Goal: Information Seeking & Learning: Learn about a topic

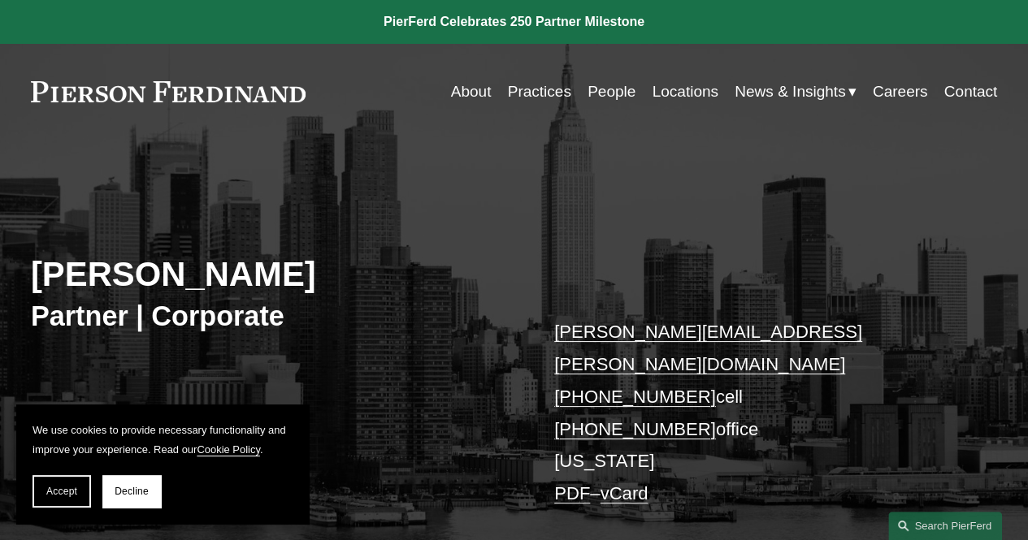
click at [588, 100] on link "People" at bounding box center [612, 91] width 48 height 31
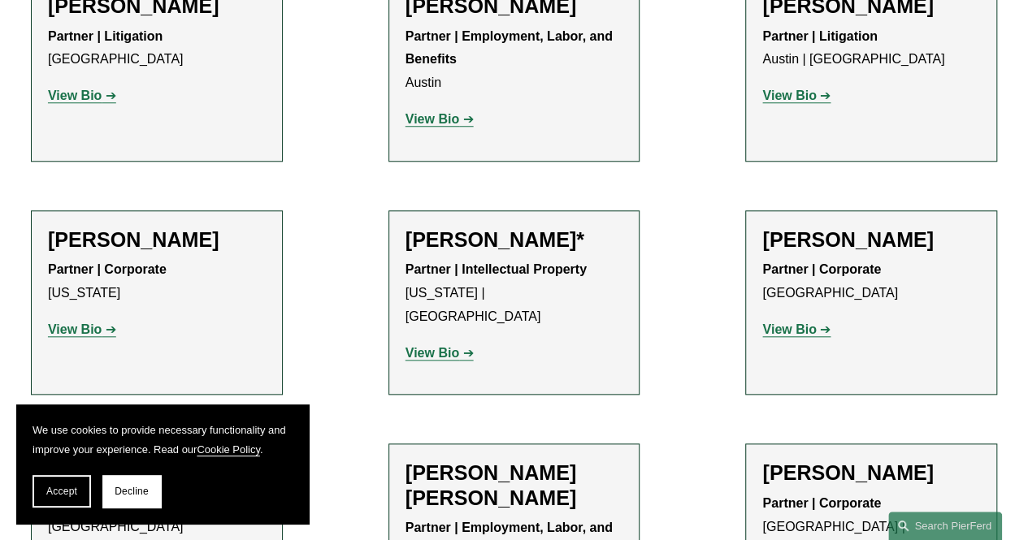
scroll to position [488, 0]
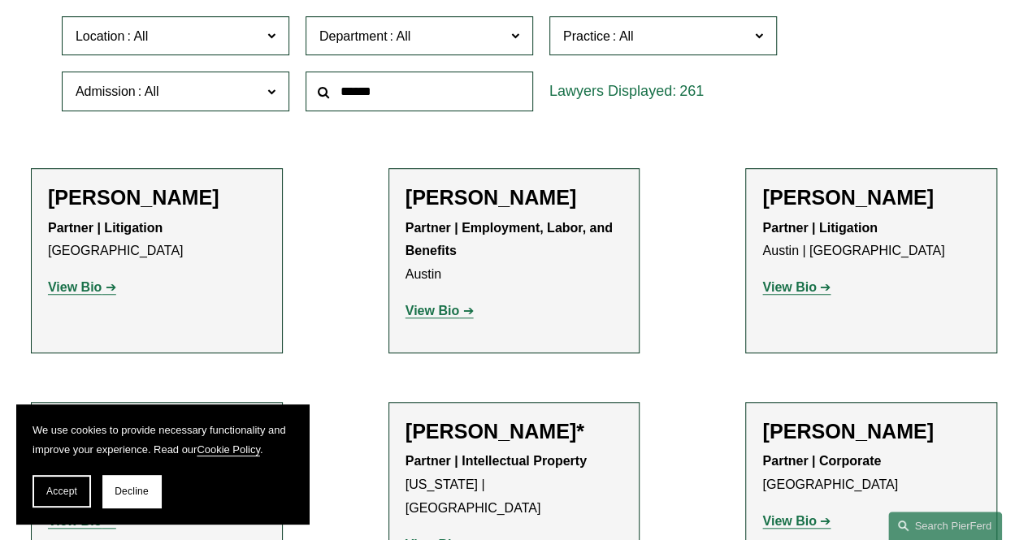
click at [93, 284] on strong "View Bio" at bounding box center [75, 287] width 54 height 14
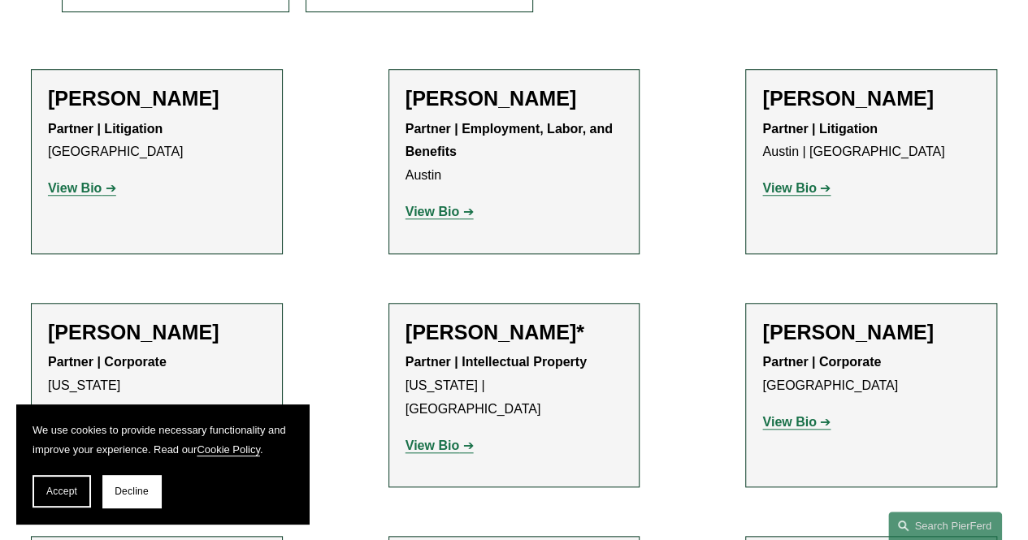
scroll to position [569, 0]
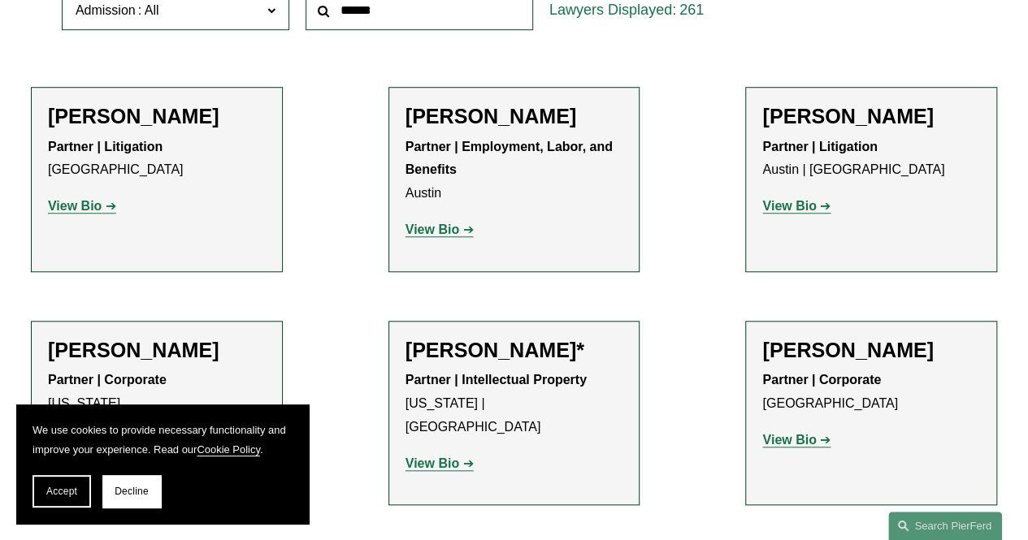
click at [790, 212] on strong "View Bio" at bounding box center [789, 206] width 54 height 14
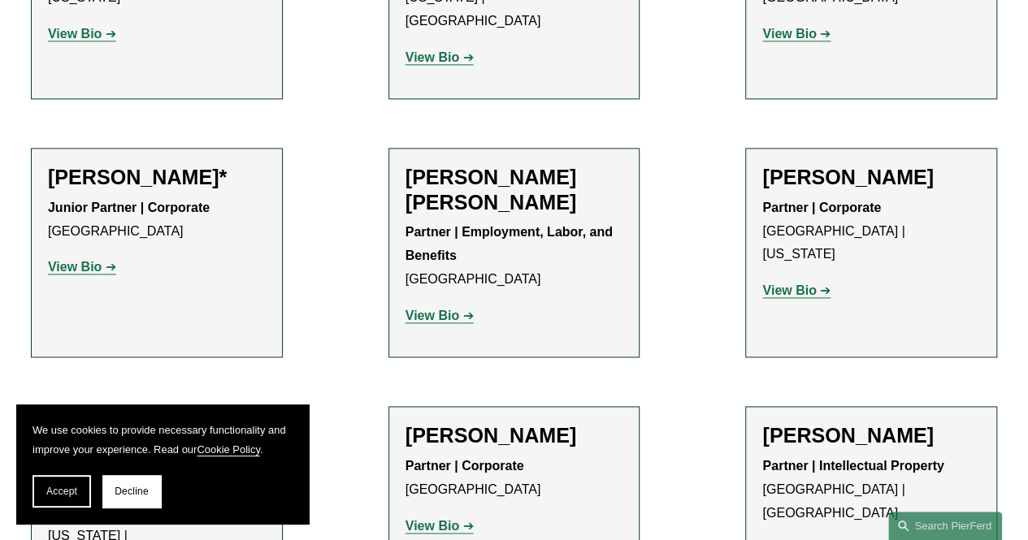
scroll to position [1056, 0]
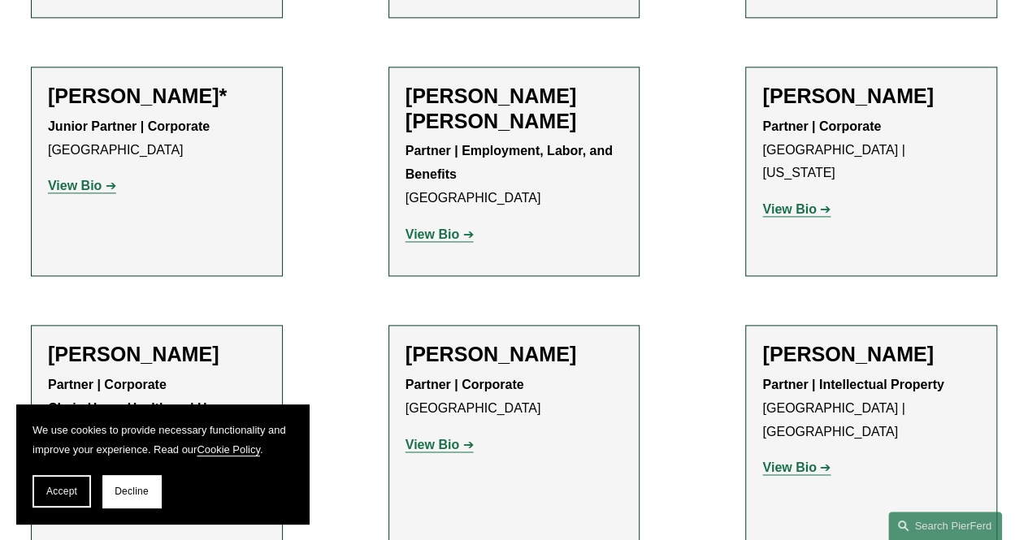
click at [441, 228] on strong "View Bio" at bounding box center [433, 235] width 54 height 14
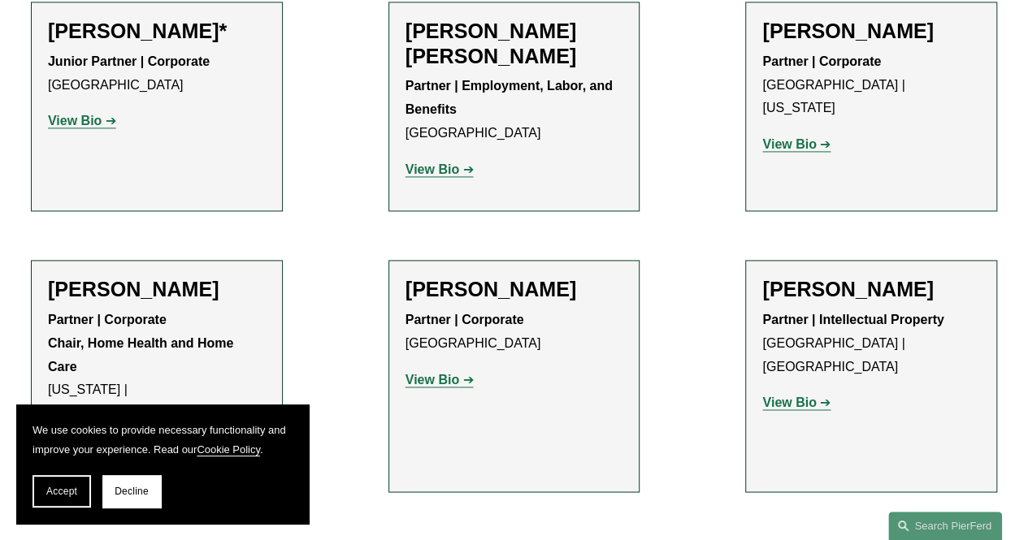
scroll to position [1219, 0]
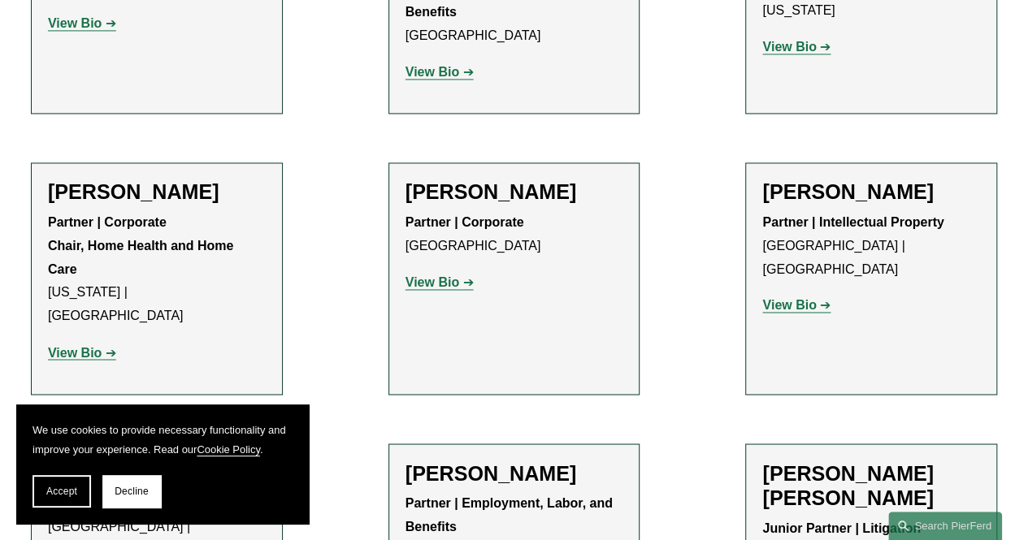
click at [111, 345] on link "View Bio" at bounding box center [82, 352] width 68 height 14
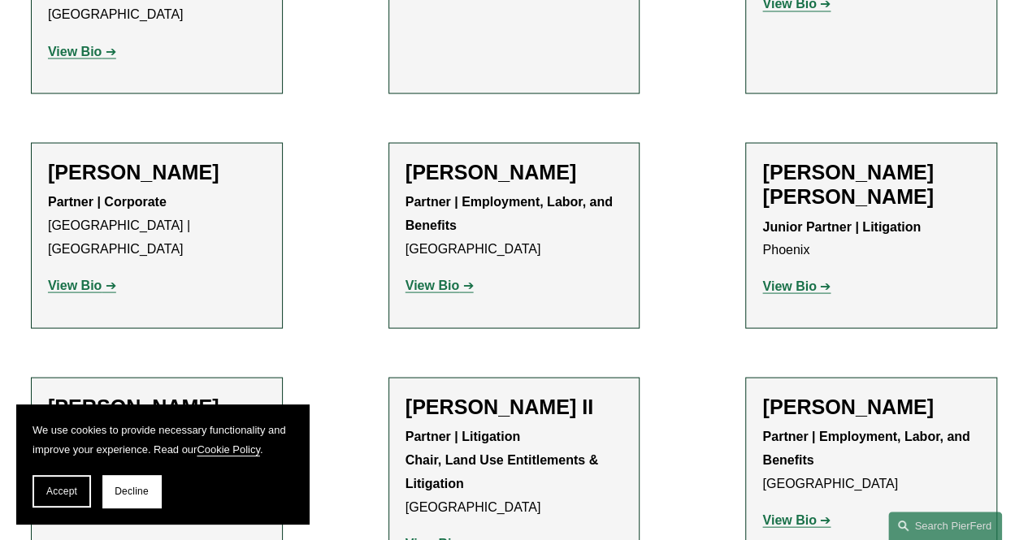
scroll to position [1544, 0]
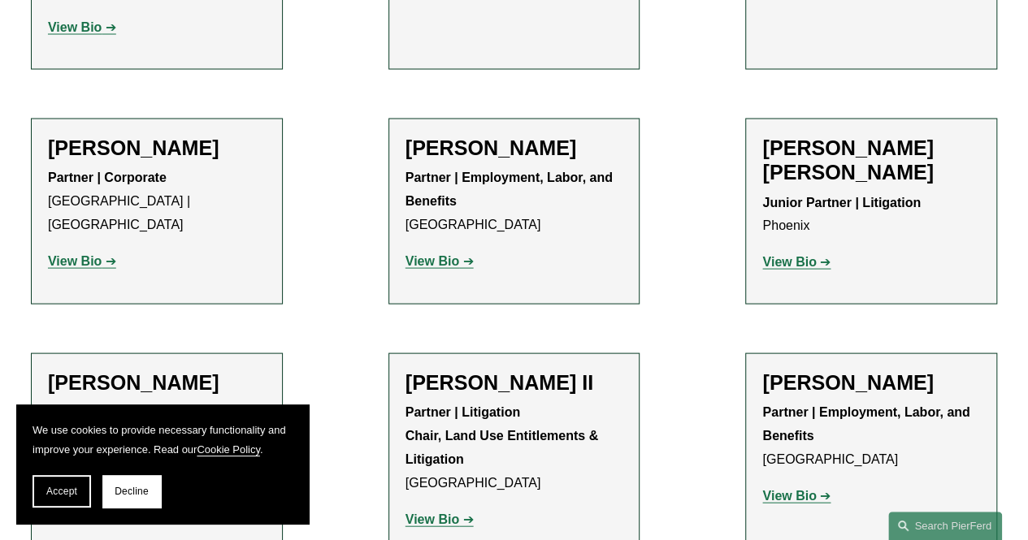
click at [780, 205] on div "McCall K. Bauersfeld Junior Partner | Litigation Phoenix View Bio Location: Pho…" at bounding box center [871, 212] width 218 height 152
click at [785, 255] on strong "View Bio" at bounding box center [789, 262] width 54 height 14
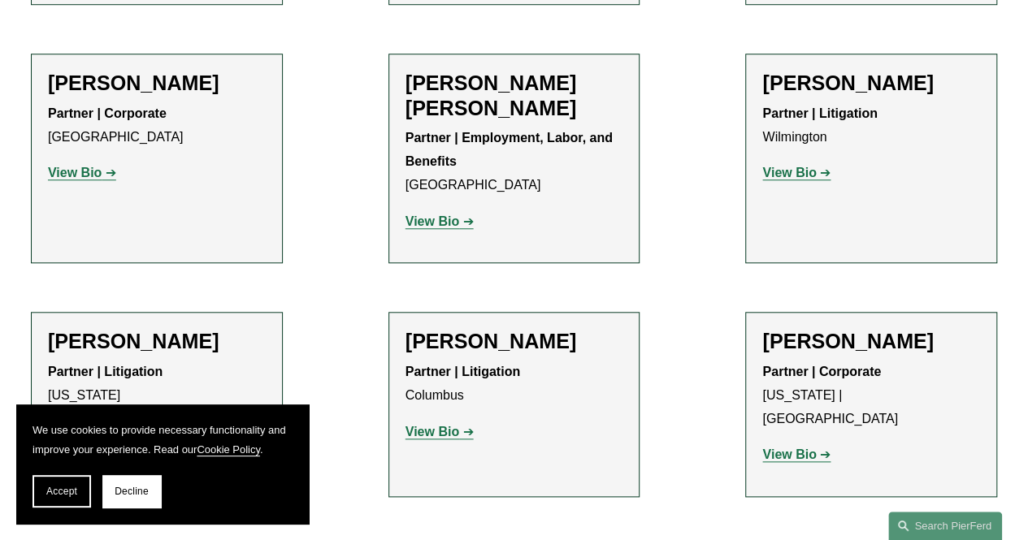
scroll to position [3901, 0]
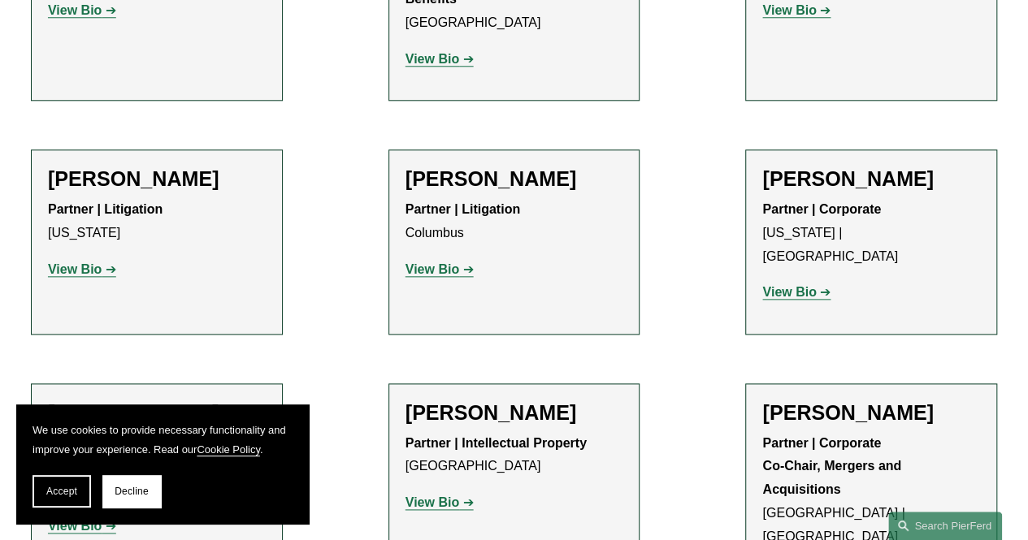
click at [442, 258] on p "View Bio" at bounding box center [515, 270] width 218 height 24
click at [445, 262] on strong "View Bio" at bounding box center [433, 269] width 54 height 14
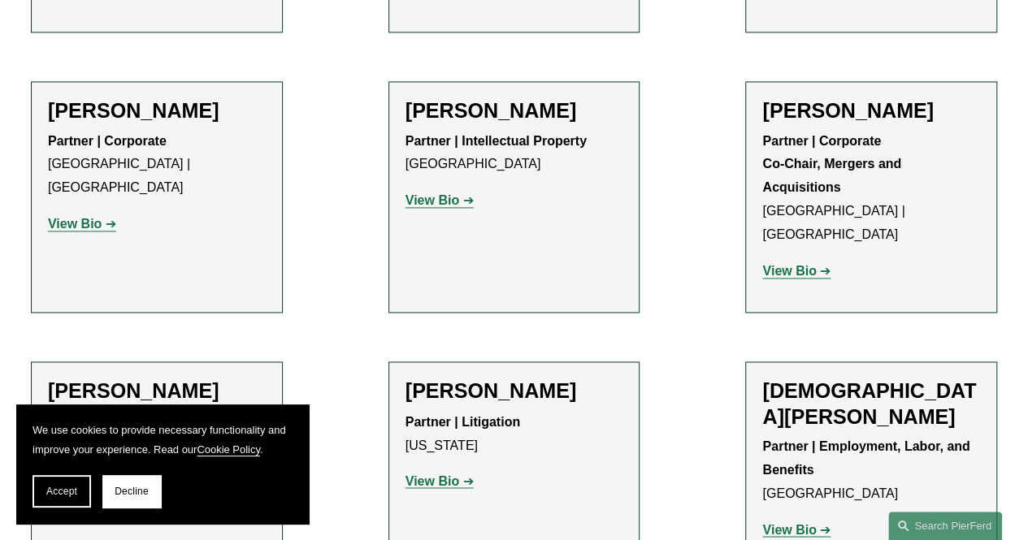
scroll to position [4144, 0]
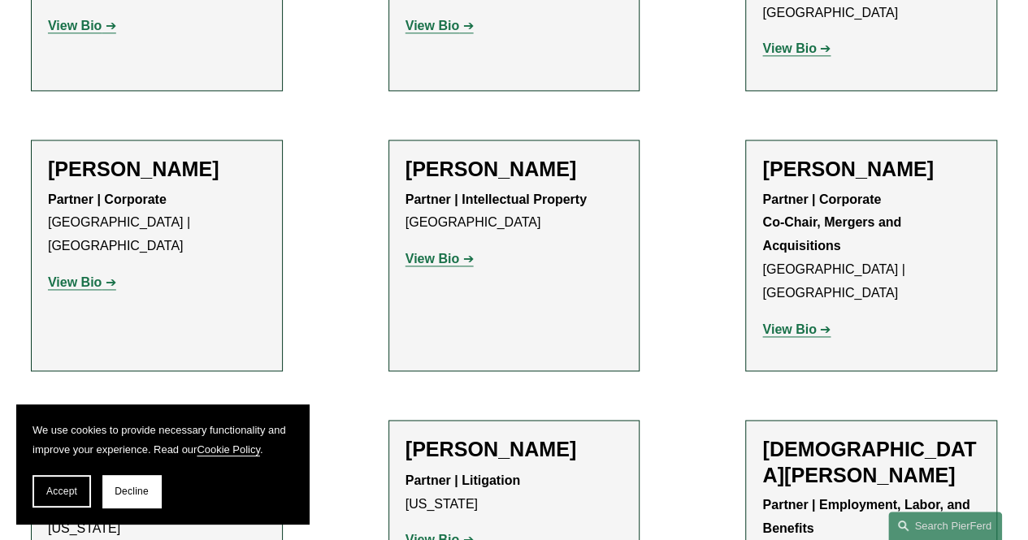
click at [114, 275] on link "View Bio" at bounding box center [82, 282] width 68 height 14
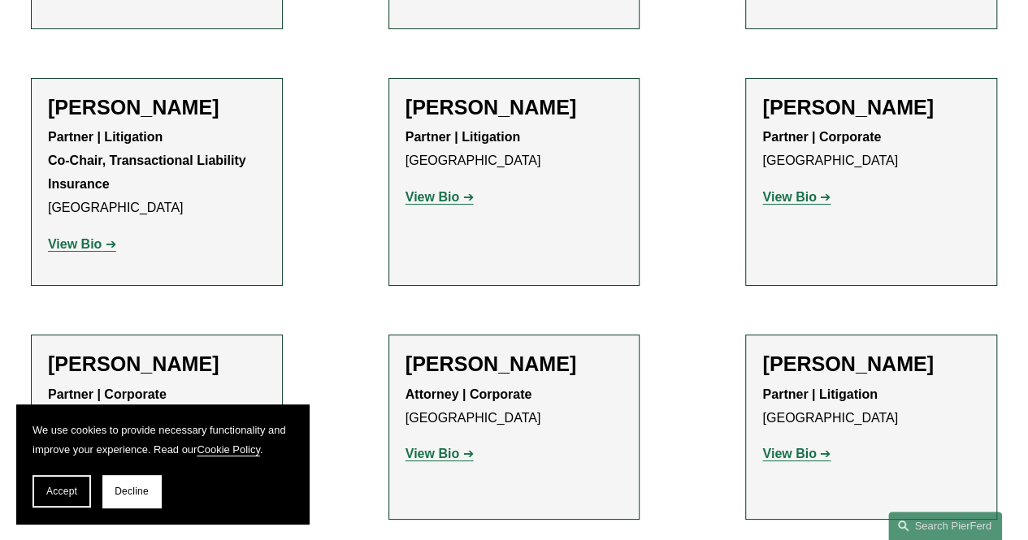
scroll to position [6014, 0]
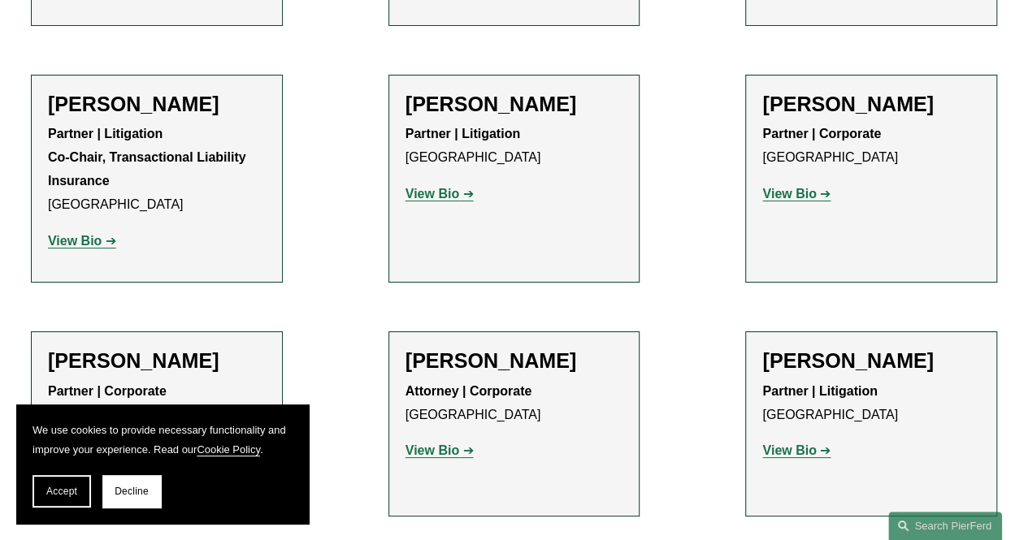
click at [462, 444] on link "View Bio" at bounding box center [440, 451] width 68 height 14
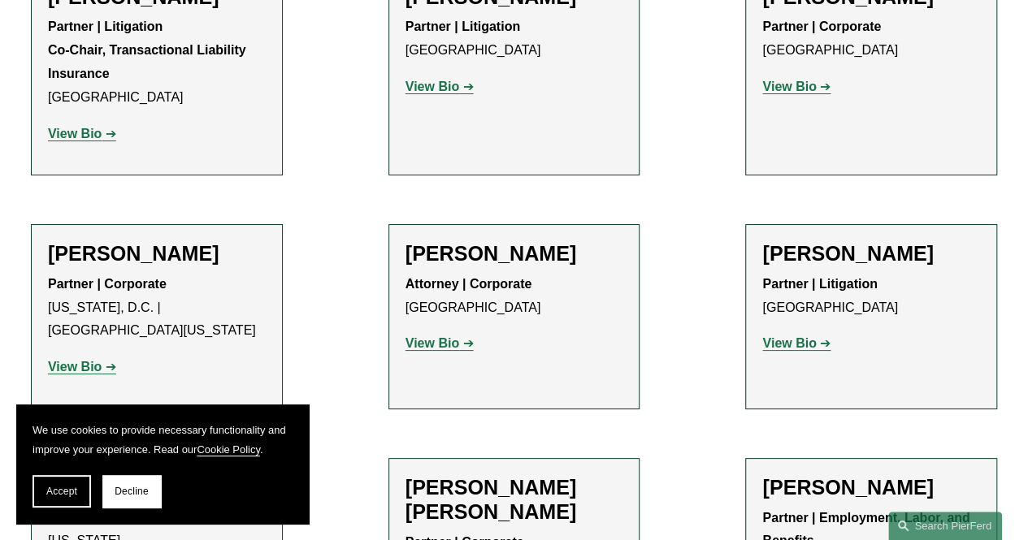
scroll to position [6257, 0]
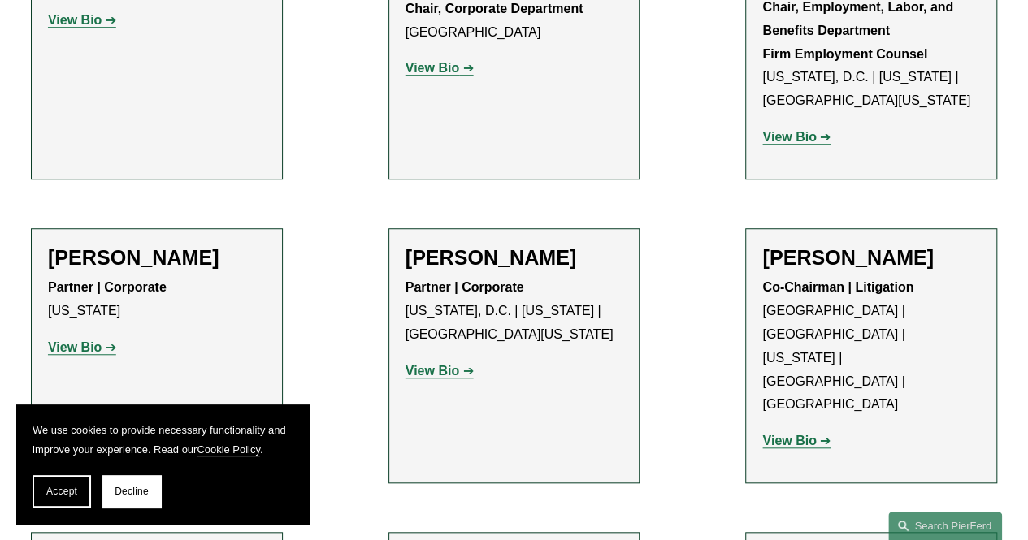
scroll to position [6664, 0]
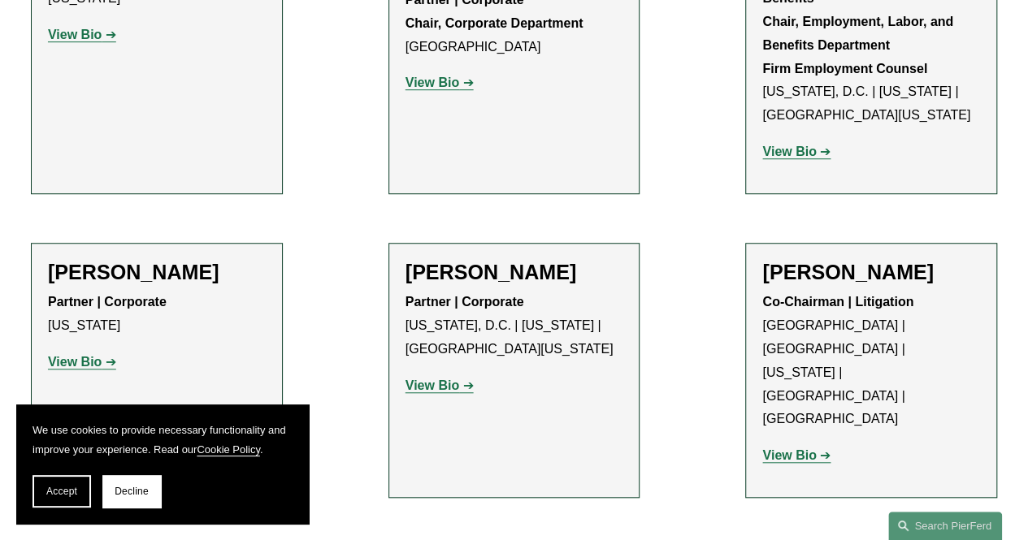
click at [449, 379] on strong "View Bio" at bounding box center [433, 386] width 54 height 14
click at [81, 355] on strong "View Bio" at bounding box center [75, 362] width 54 height 14
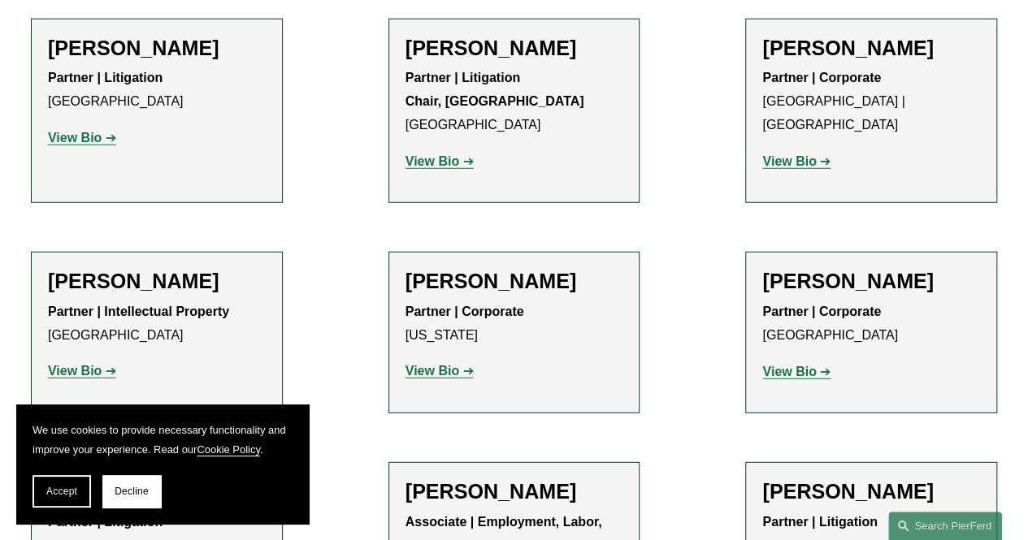
scroll to position [17467, 0]
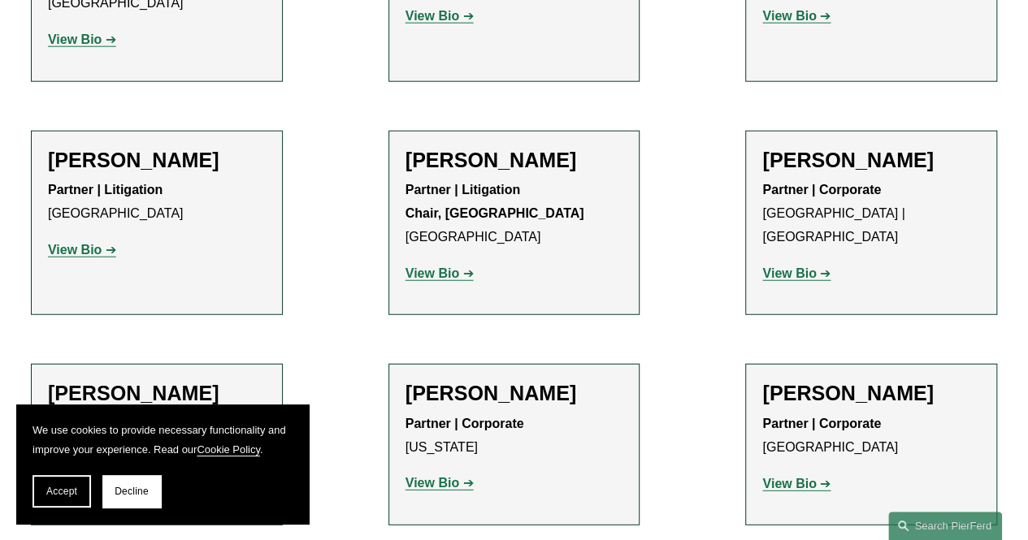
scroll to position [17386, 0]
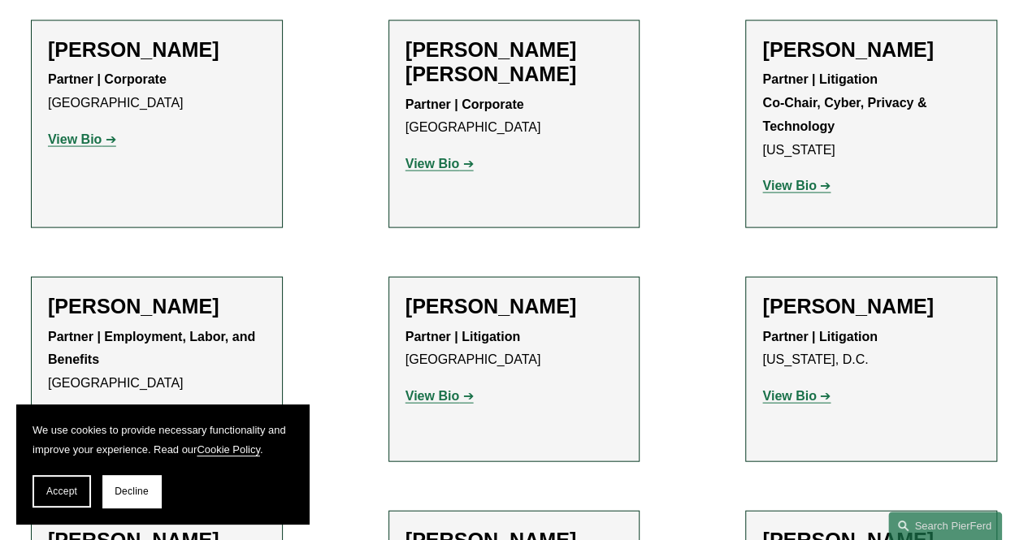
scroll to position [16817, 0]
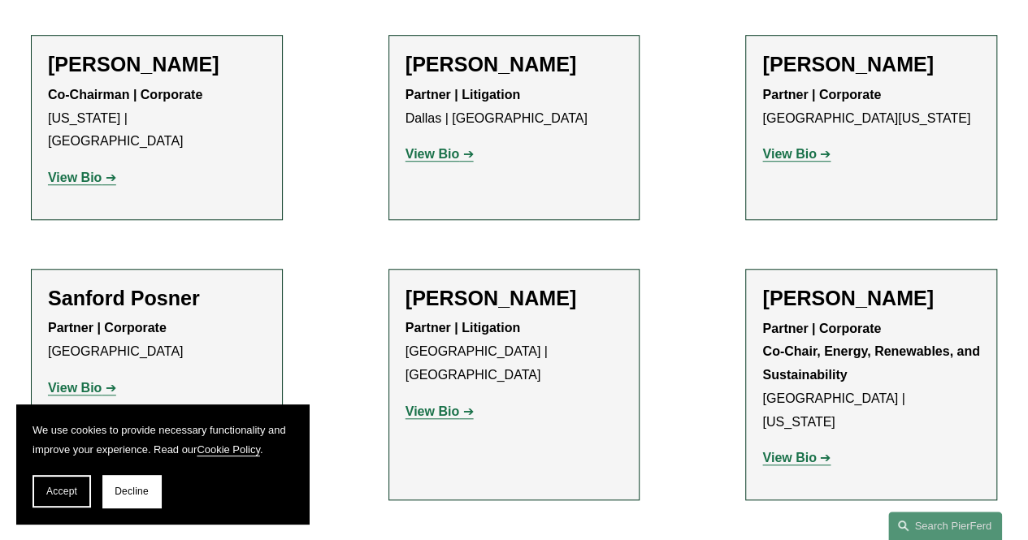
scroll to position [15598, 0]
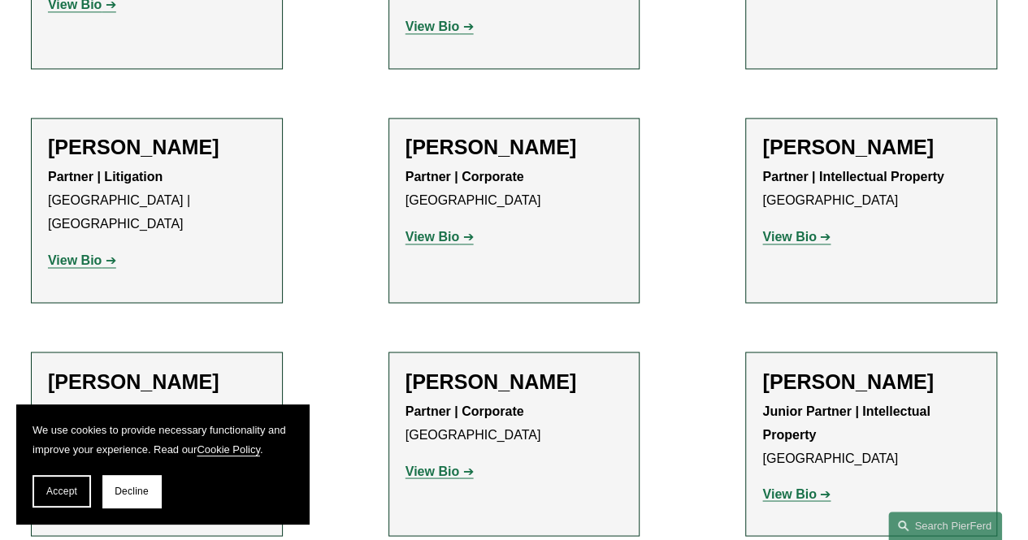
scroll to position [10912, 0]
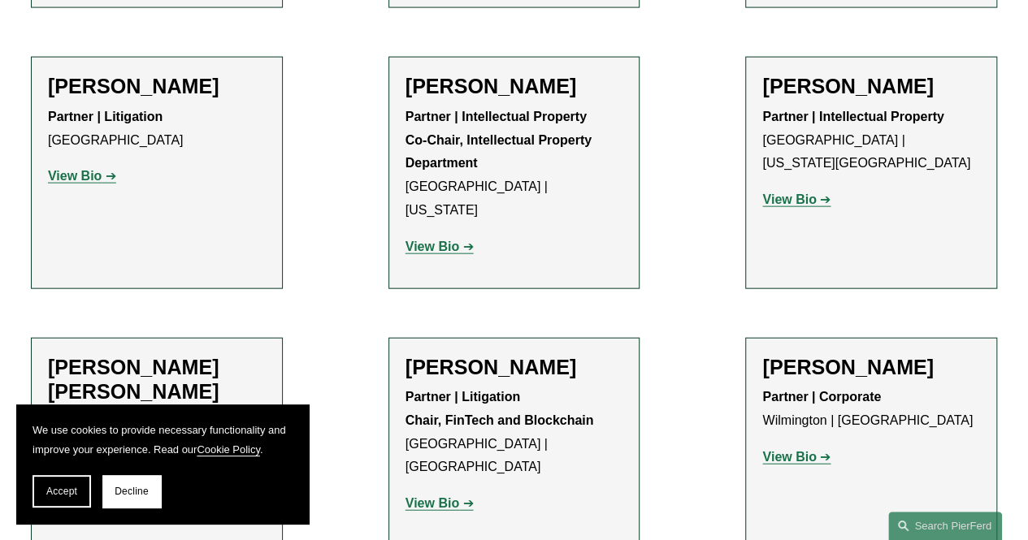
scroll to position [10993, 0]
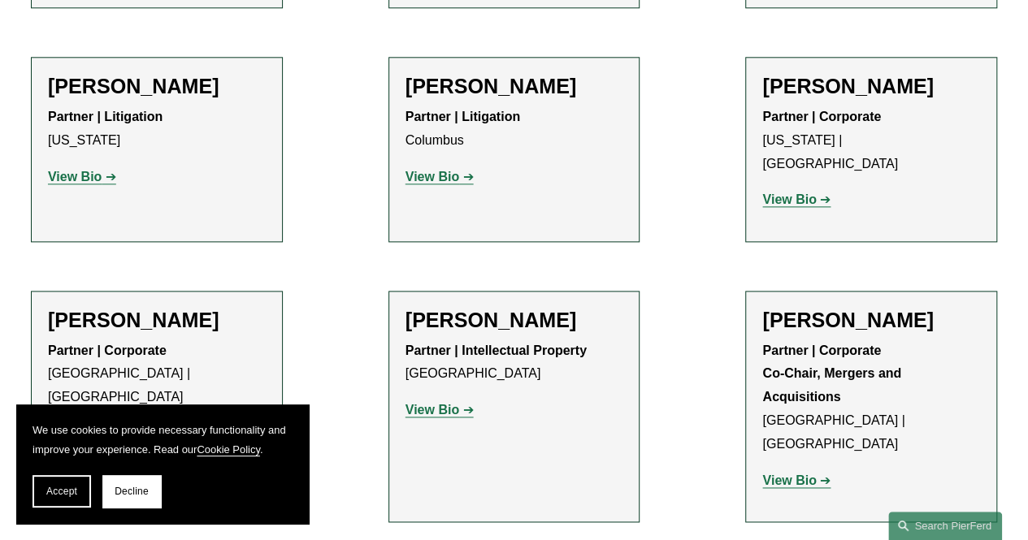
scroll to position [0, 0]
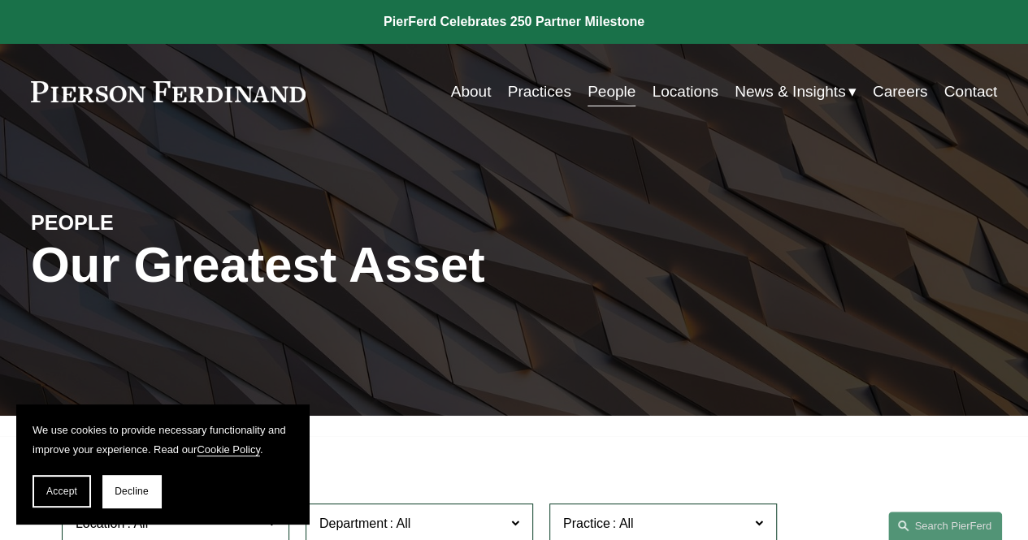
drag, startPoint x: 333, startPoint y: 77, endPoint x: 150, endPoint y: 90, distance: 184.1
click at [150, 90] on div "About Practices People Locations News & Insights News" at bounding box center [514, 91] width 966 height 31
drag, startPoint x: 311, startPoint y: 100, endPoint x: 106, endPoint y: 98, distance: 205.6
click at [119, 100] on div "About Practices People Locations News & Insights News" at bounding box center [514, 91] width 966 height 31
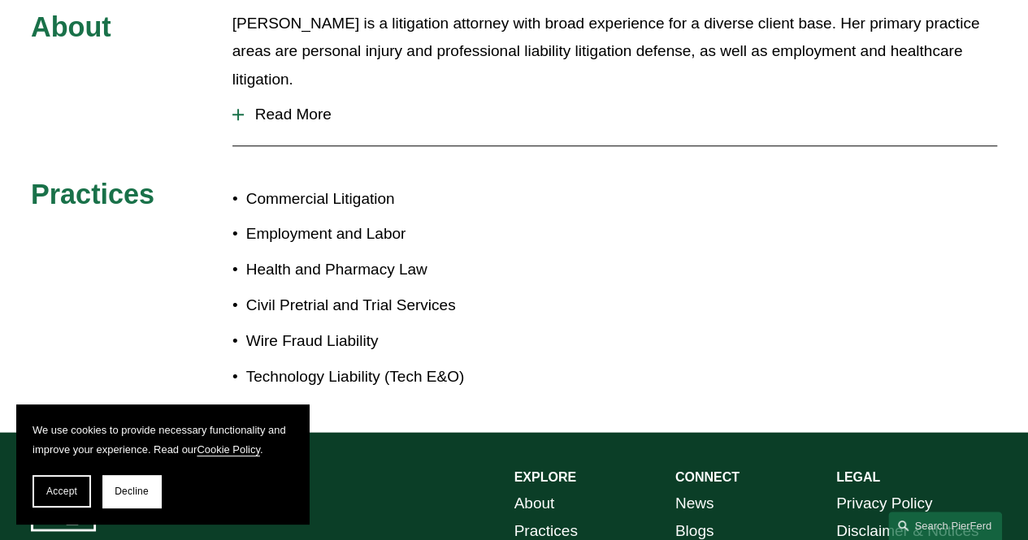
scroll to position [813, 0]
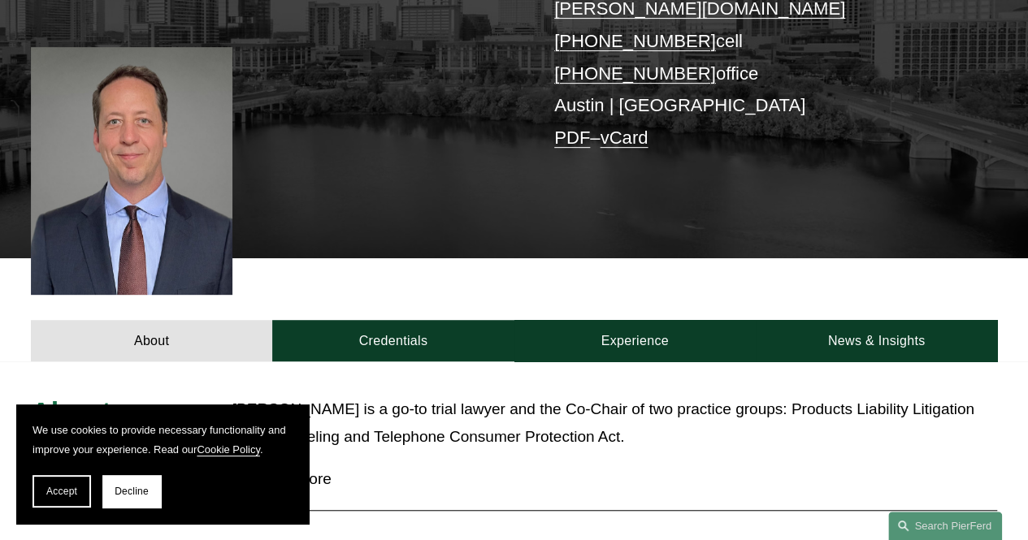
scroll to position [496, 0]
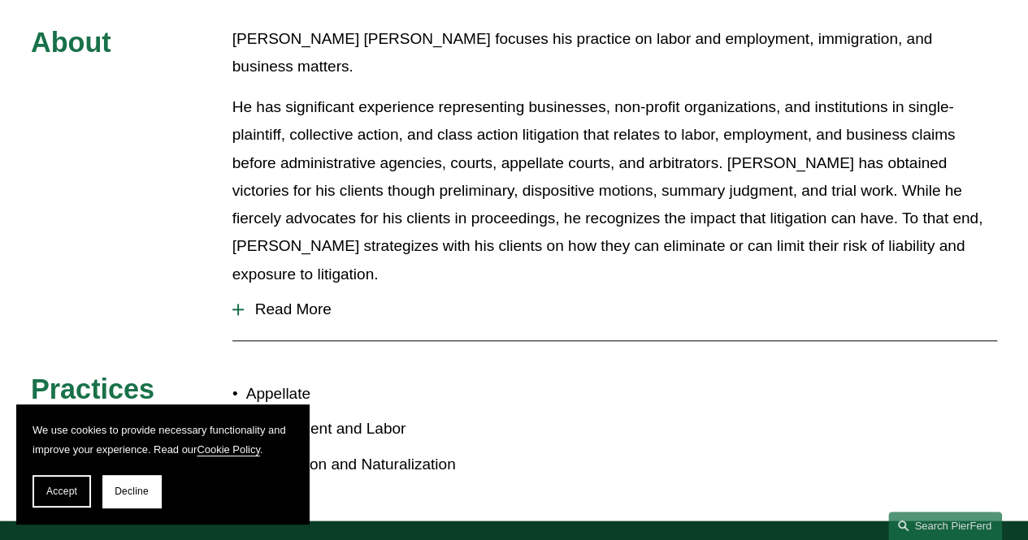
scroll to position [650, 0]
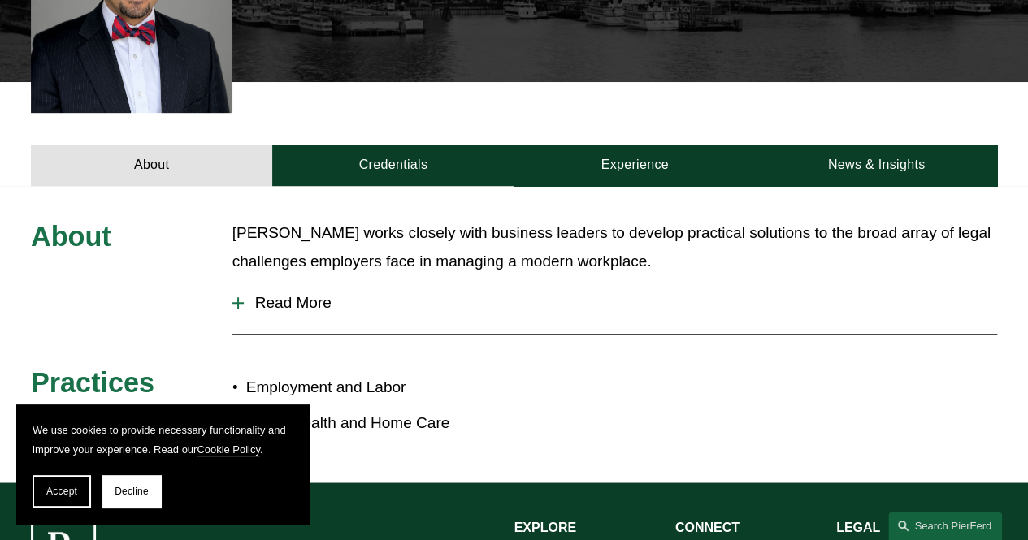
scroll to position [569, 0]
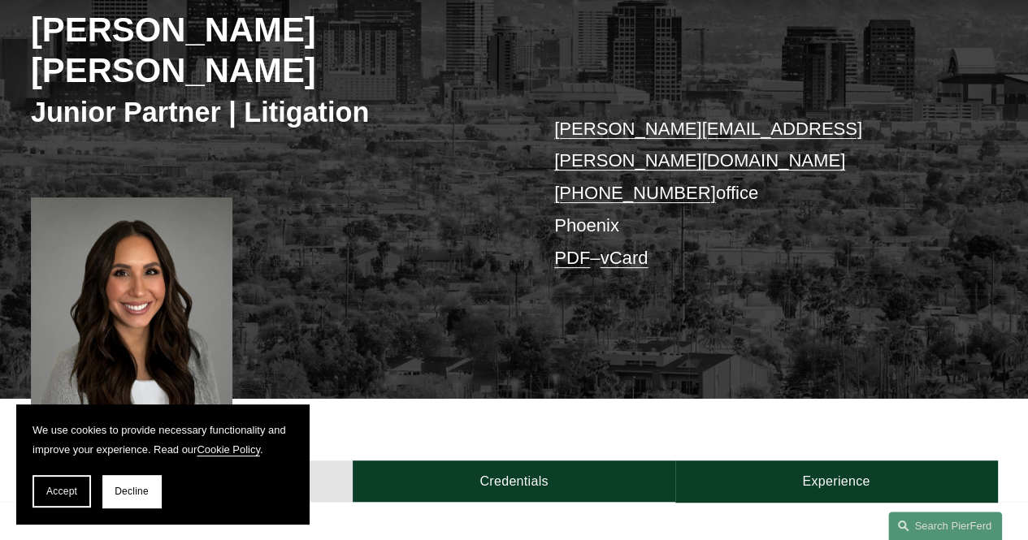
scroll to position [488, 0]
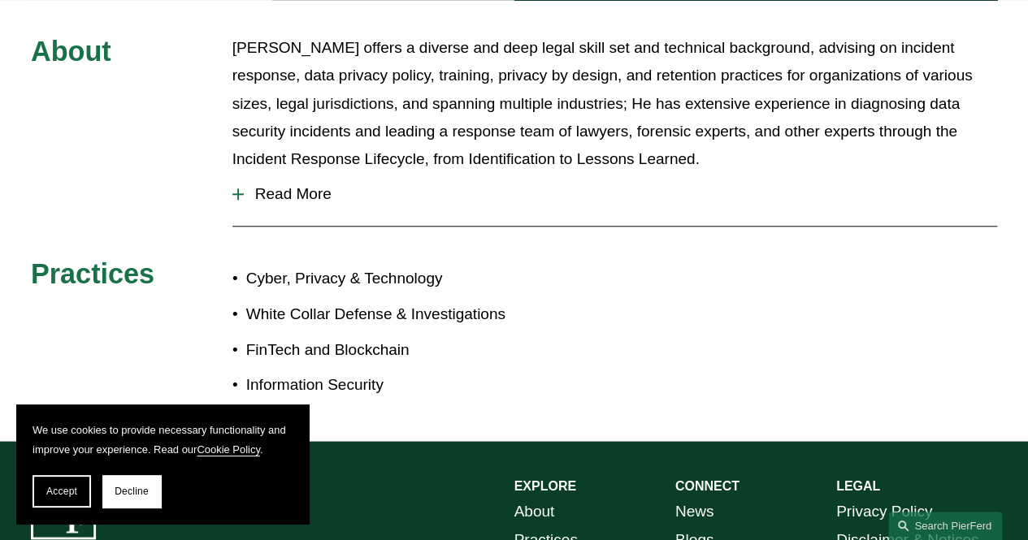
scroll to position [731, 0]
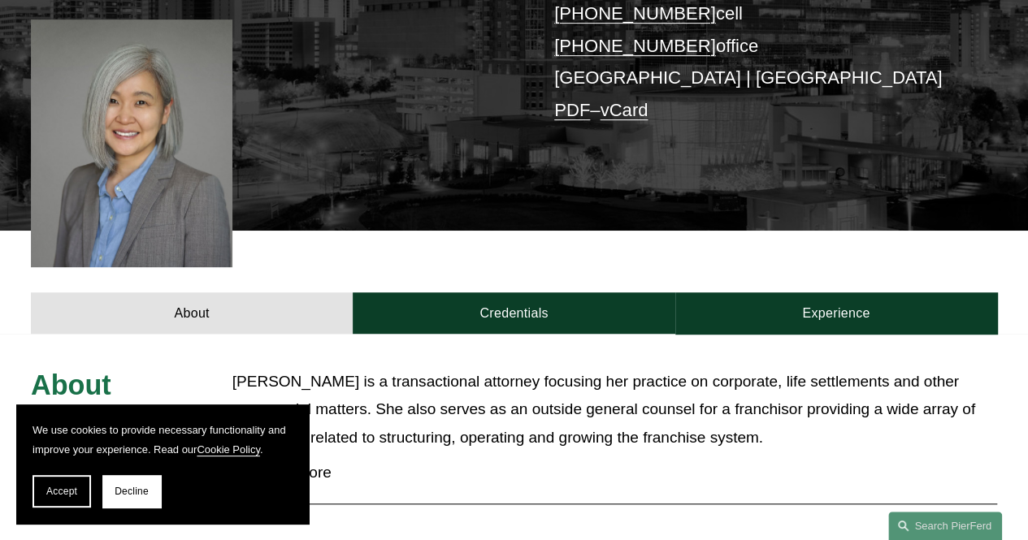
scroll to position [406, 0]
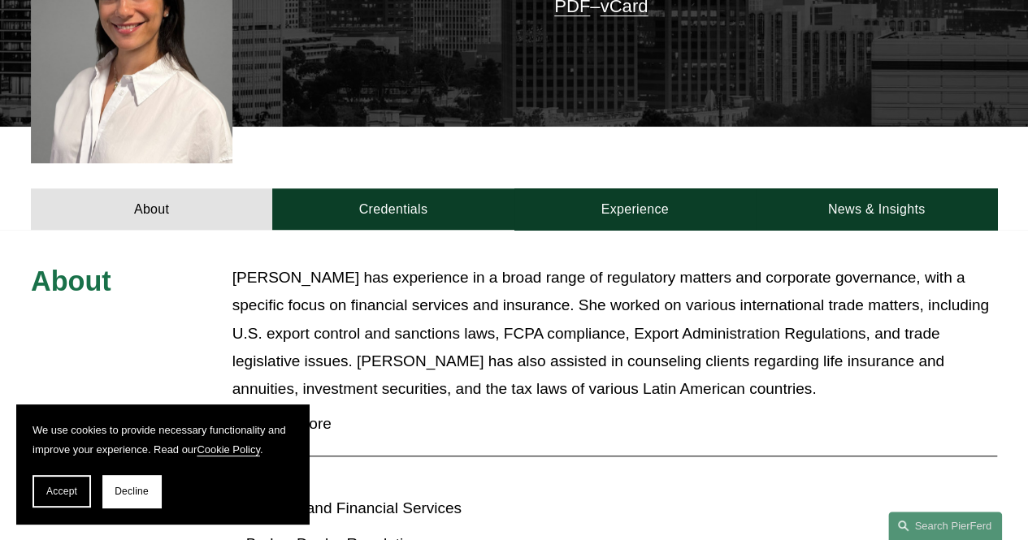
scroll to position [244, 0]
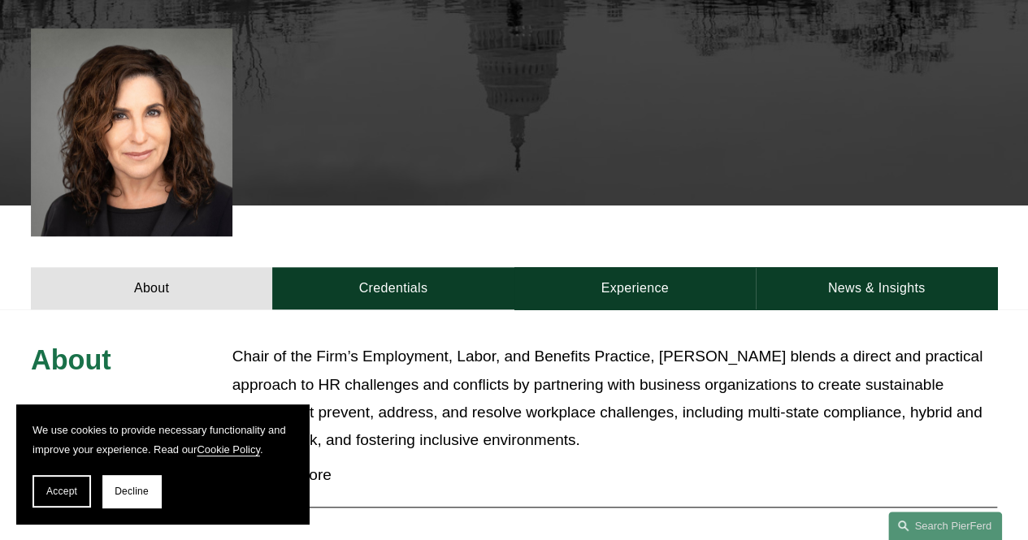
scroll to position [731, 0]
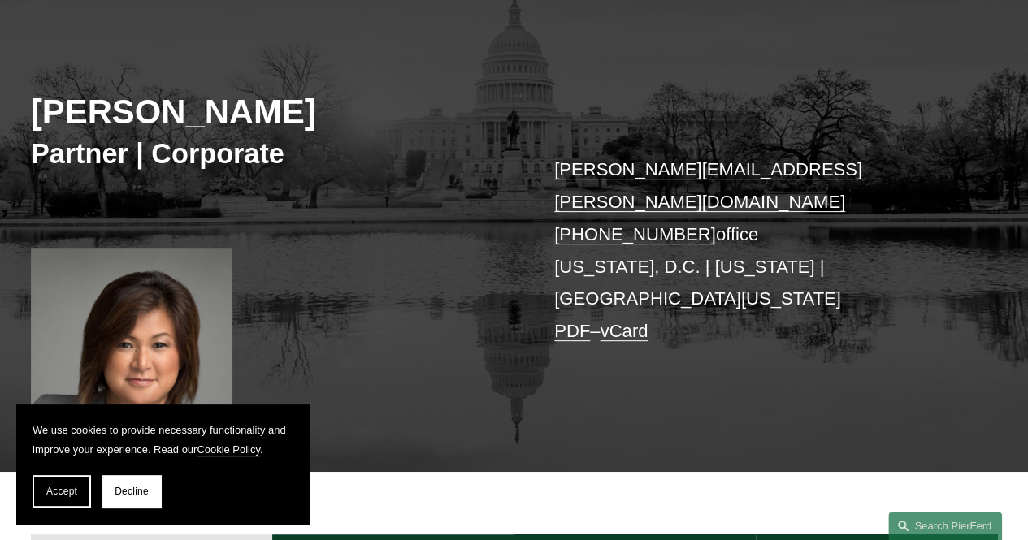
scroll to position [325, 0]
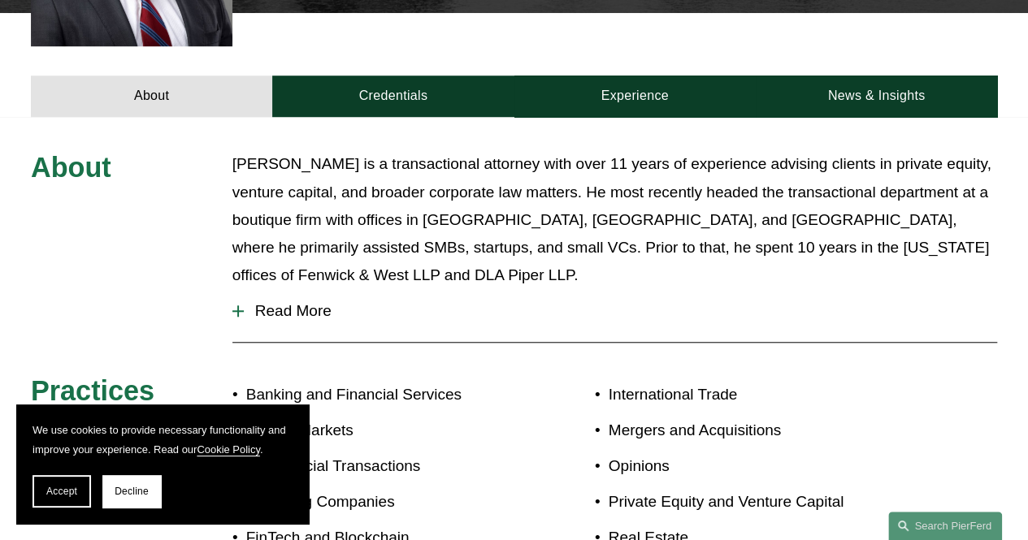
scroll to position [731, 0]
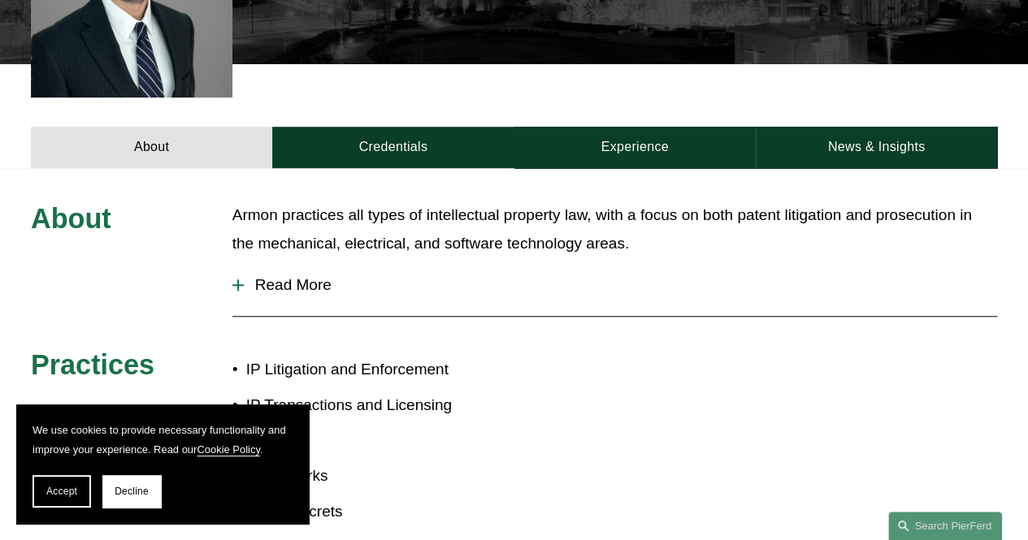
scroll to position [650, 0]
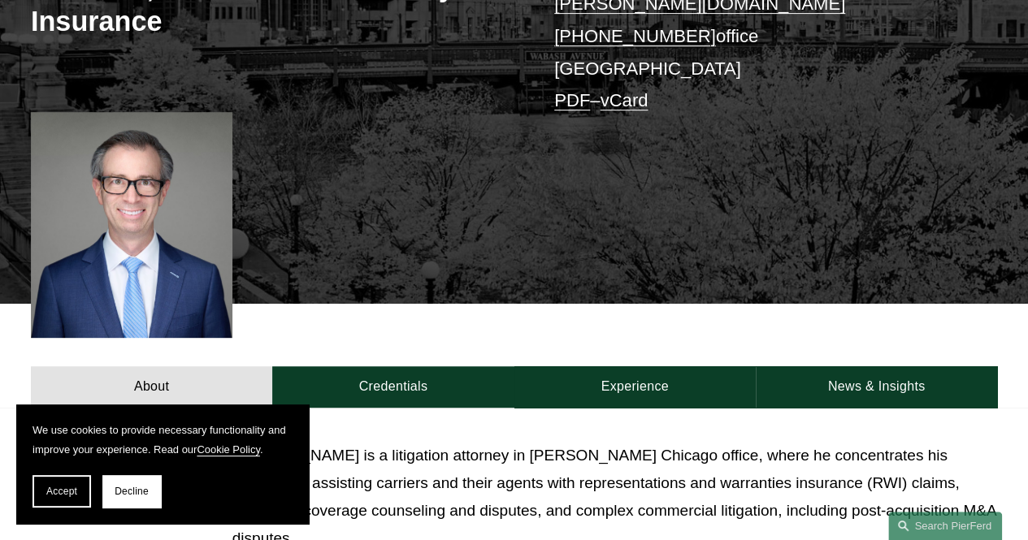
scroll to position [117, 0]
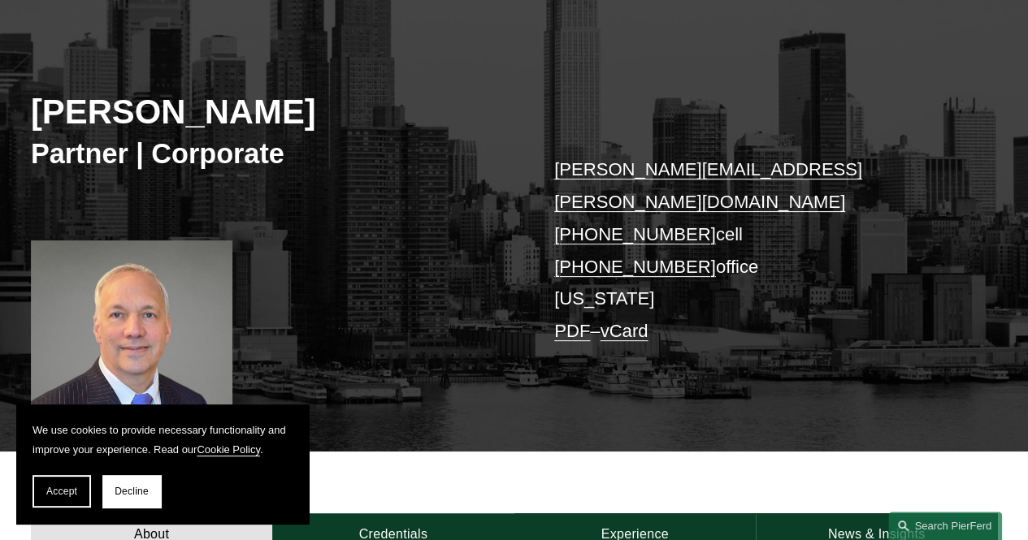
scroll to position [325, 0]
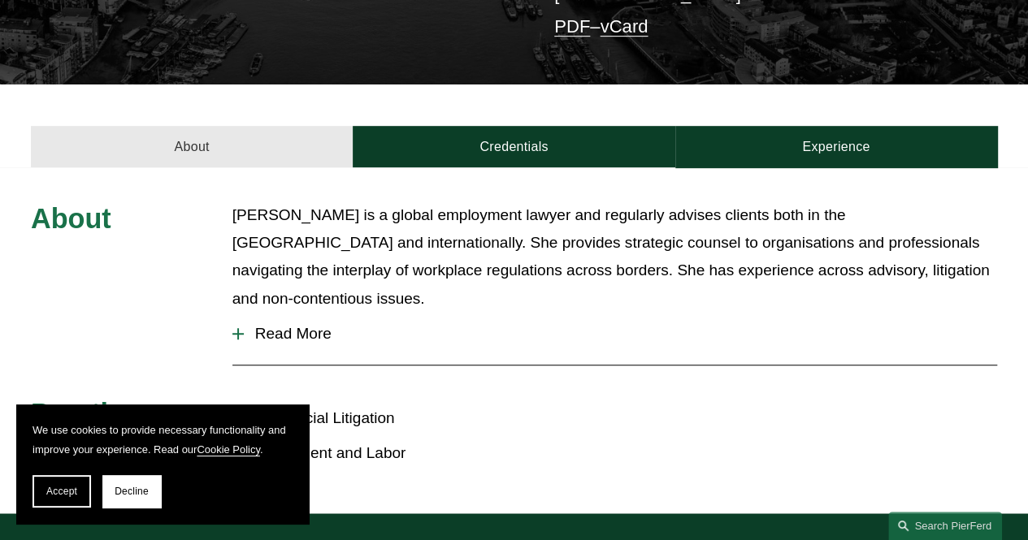
scroll to position [414, 0]
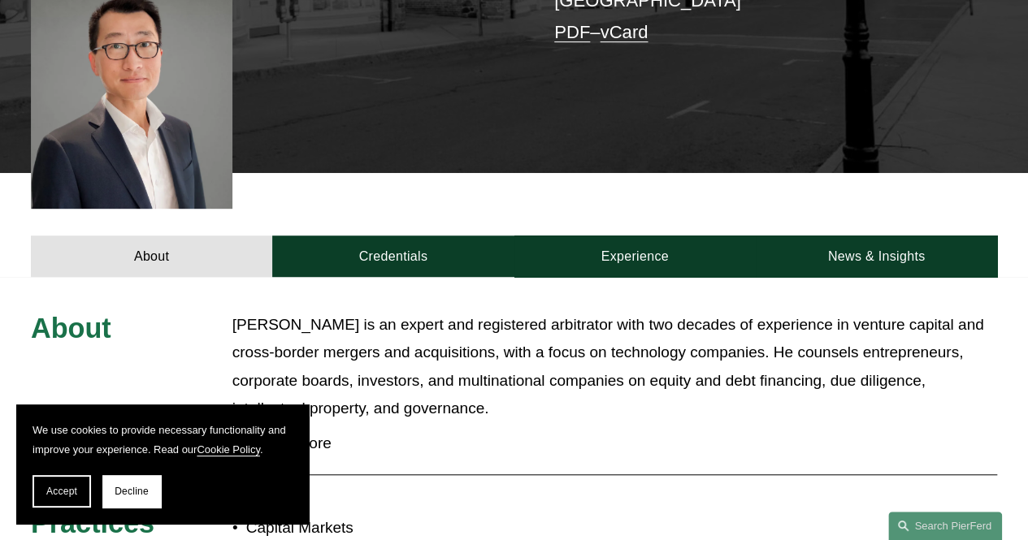
scroll to position [569, 0]
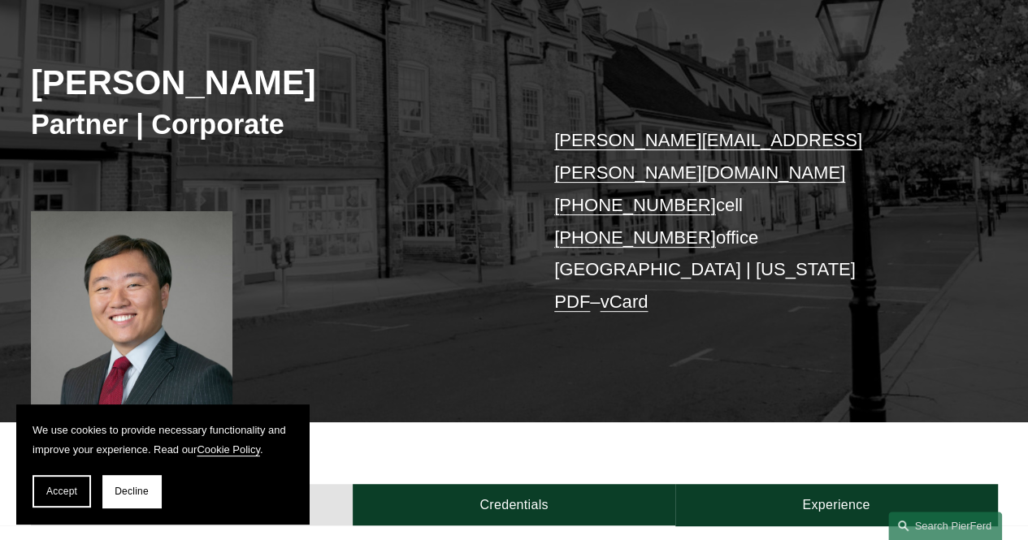
scroll to position [163, 0]
